Goal: Task Accomplishment & Management: Manage account settings

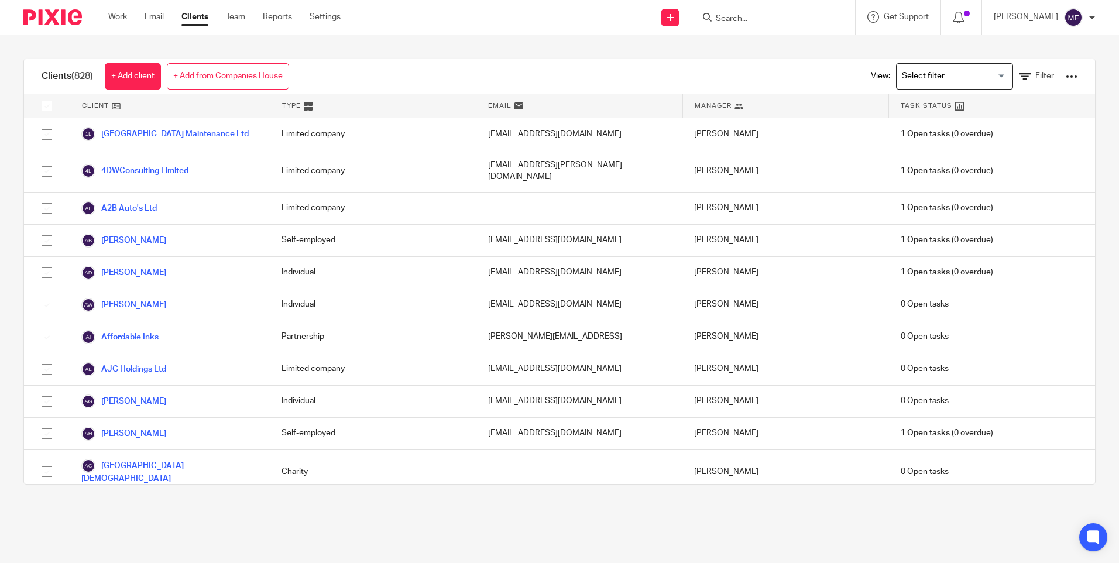
click at [785, 14] on input "Search" at bounding box center [767, 19] width 105 height 11
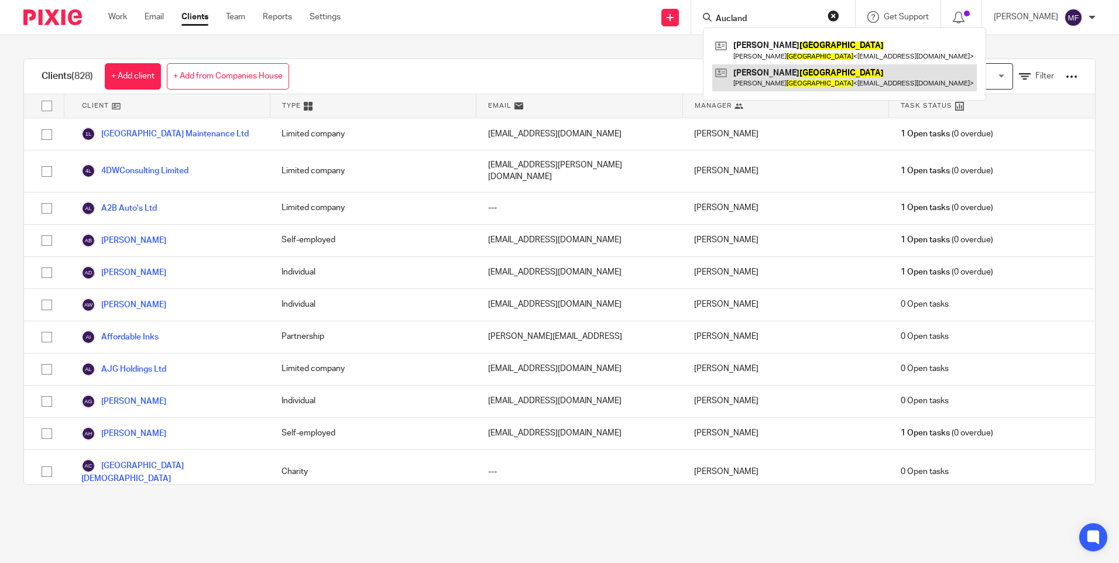
type input "Aucland"
click at [788, 74] on link at bounding box center [845, 77] width 265 height 27
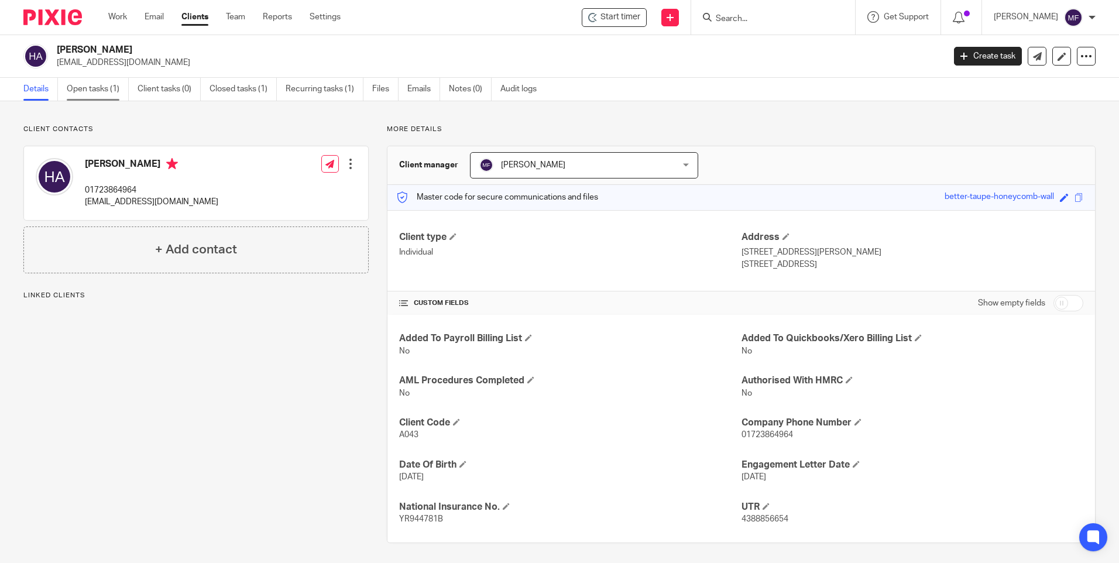
click at [104, 91] on link "Open tasks (1)" at bounding box center [98, 89] width 62 height 23
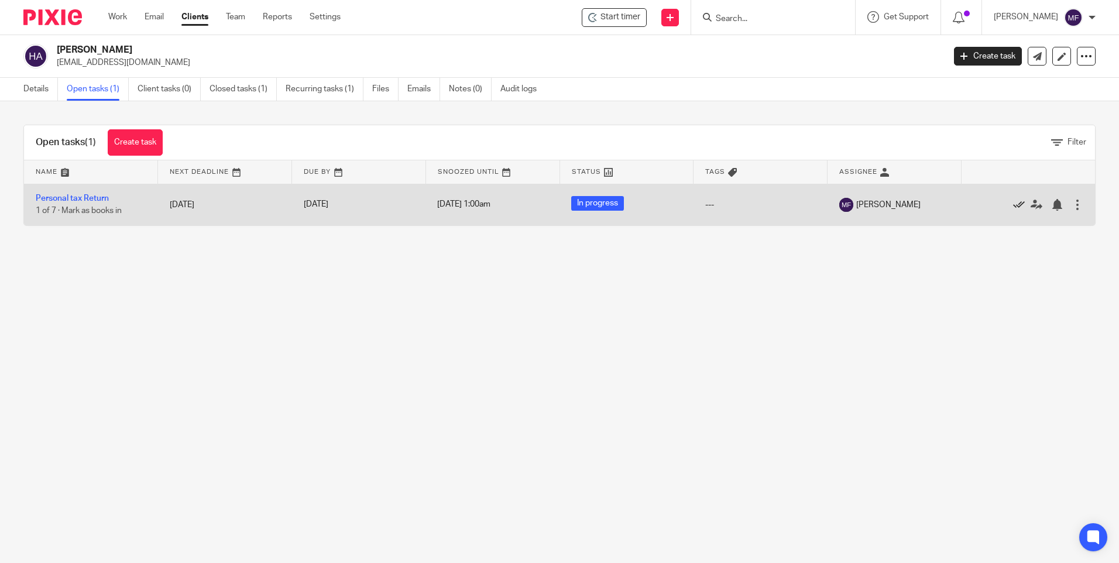
click at [1014, 201] on icon at bounding box center [1020, 205] width 12 height 12
